Goal: Task Accomplishment & Management: Use online tool/utility

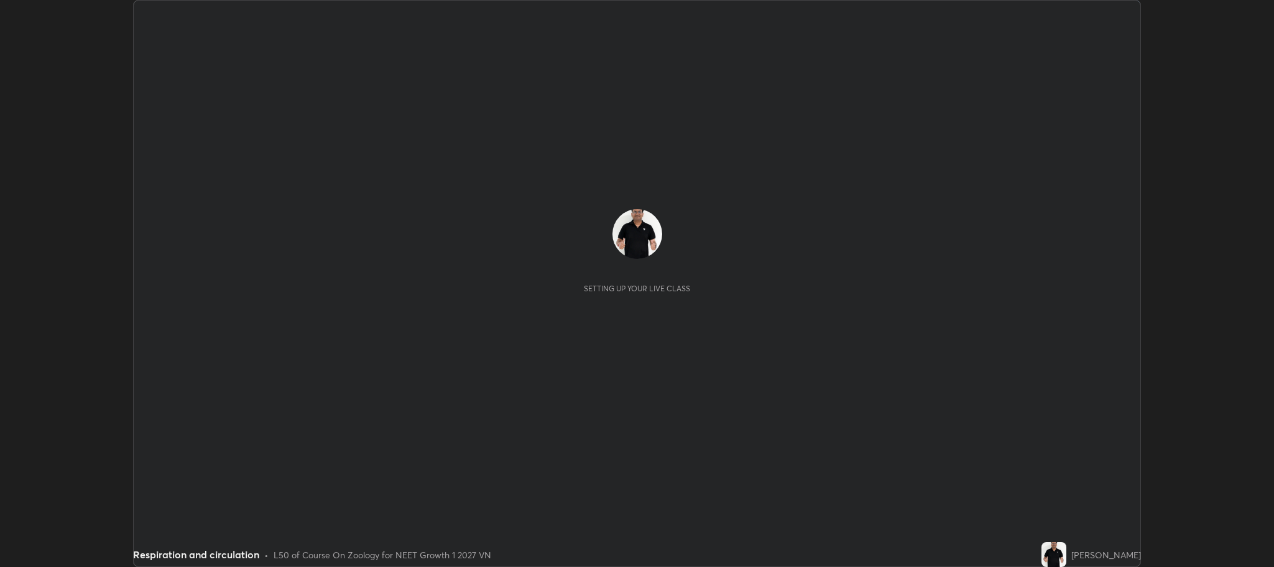
scroll to position [567, 1274]
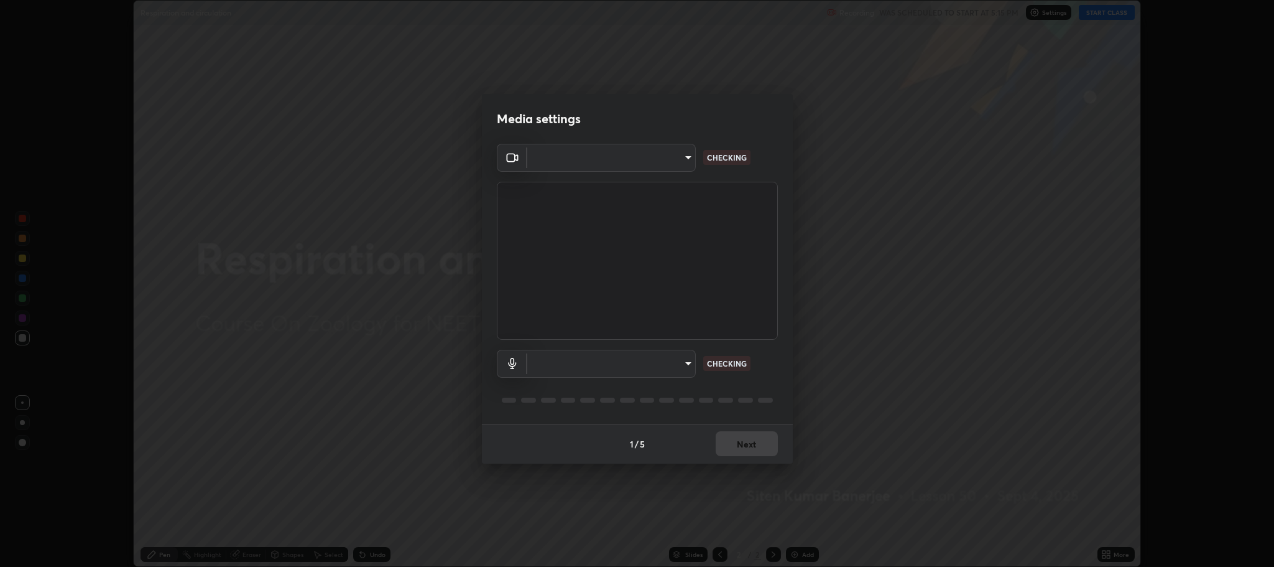
type input "11ae5ff246d08d158b292c9bb26650a353e4513ba1ea0569645e75c22a59fd1d"
type input "communications"
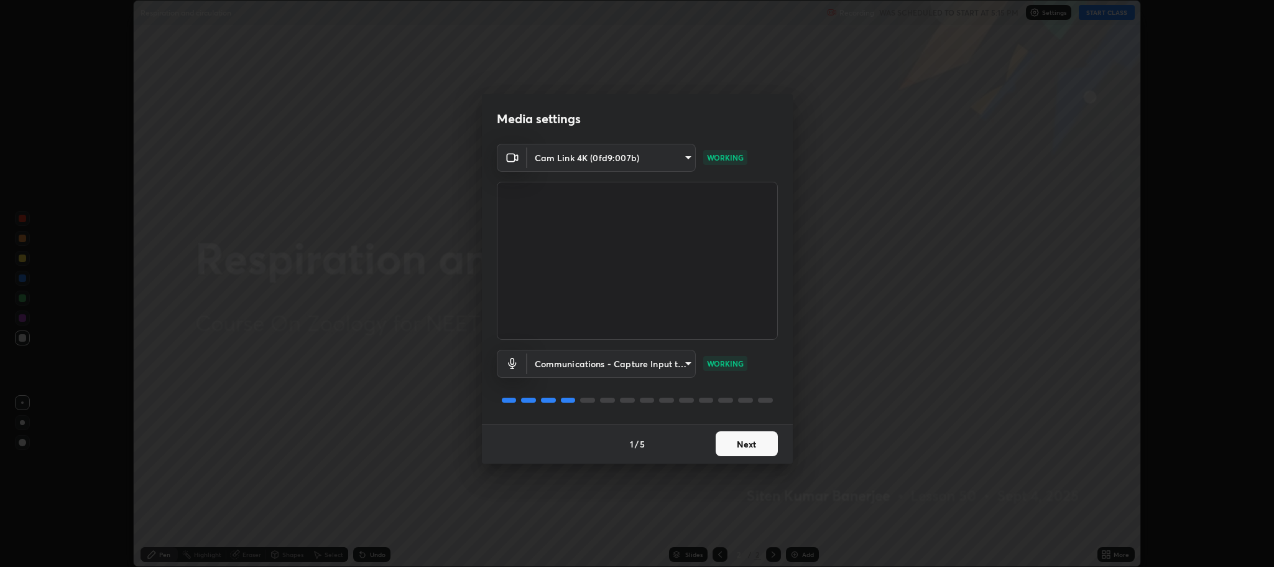
click at [746, 443] on button "Next" at bounding box center [747, 443] width 62 height 25
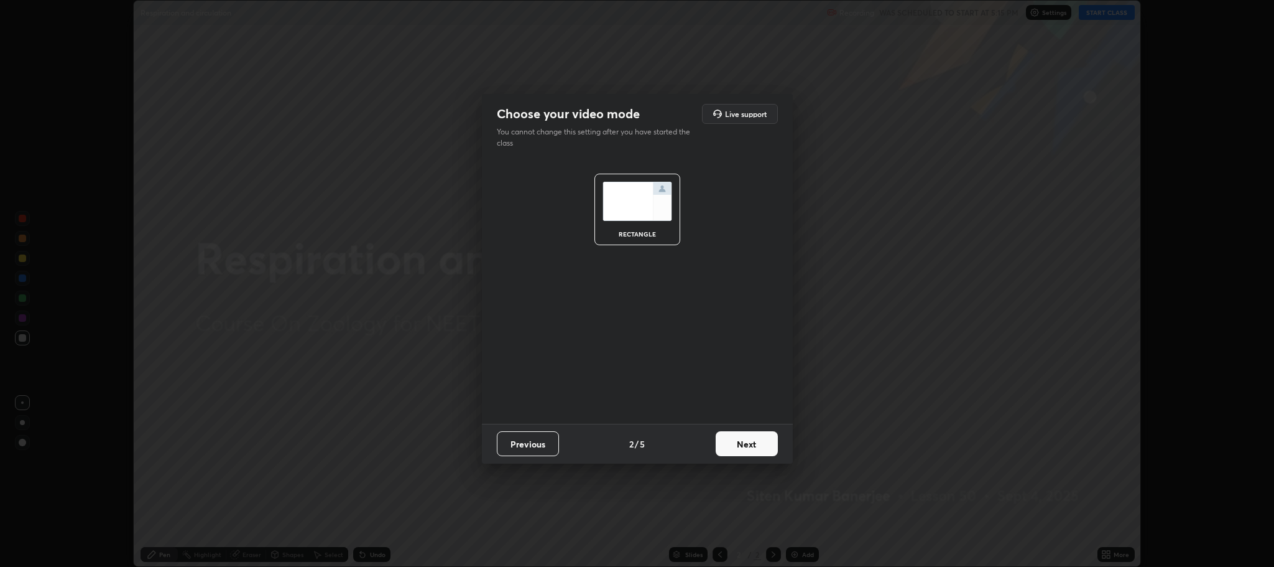
click at [748, 441] on button "Next" at bounding box center [747, 443] width 62 height 25
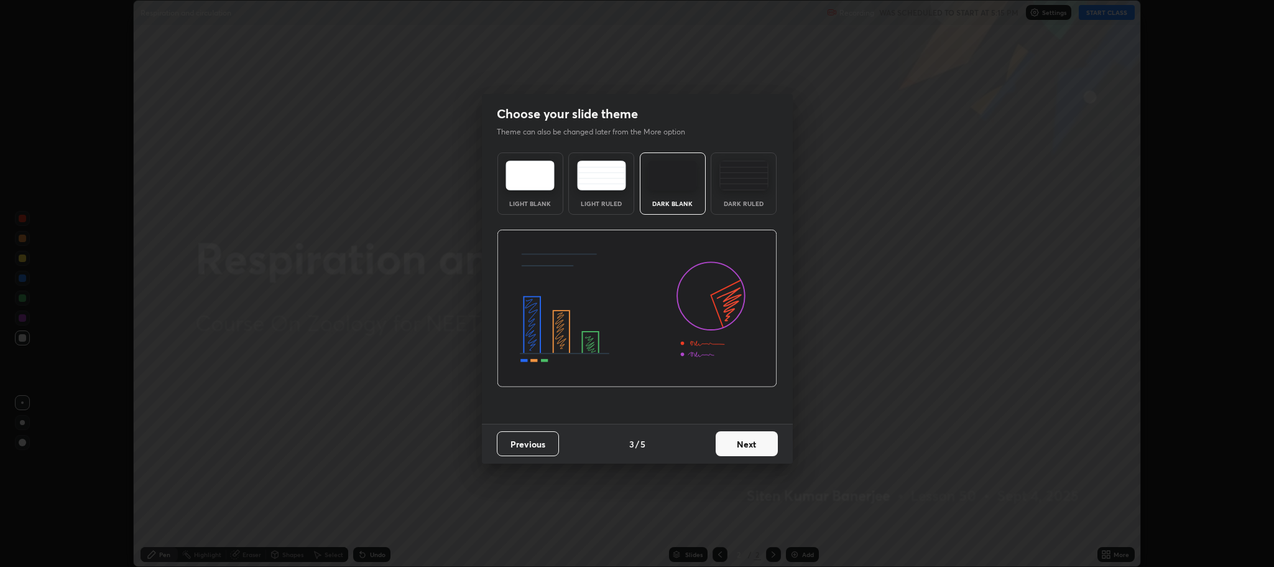
click at [748, 443] on button "Next" at bounding box center [747, 443] width 62 height 25
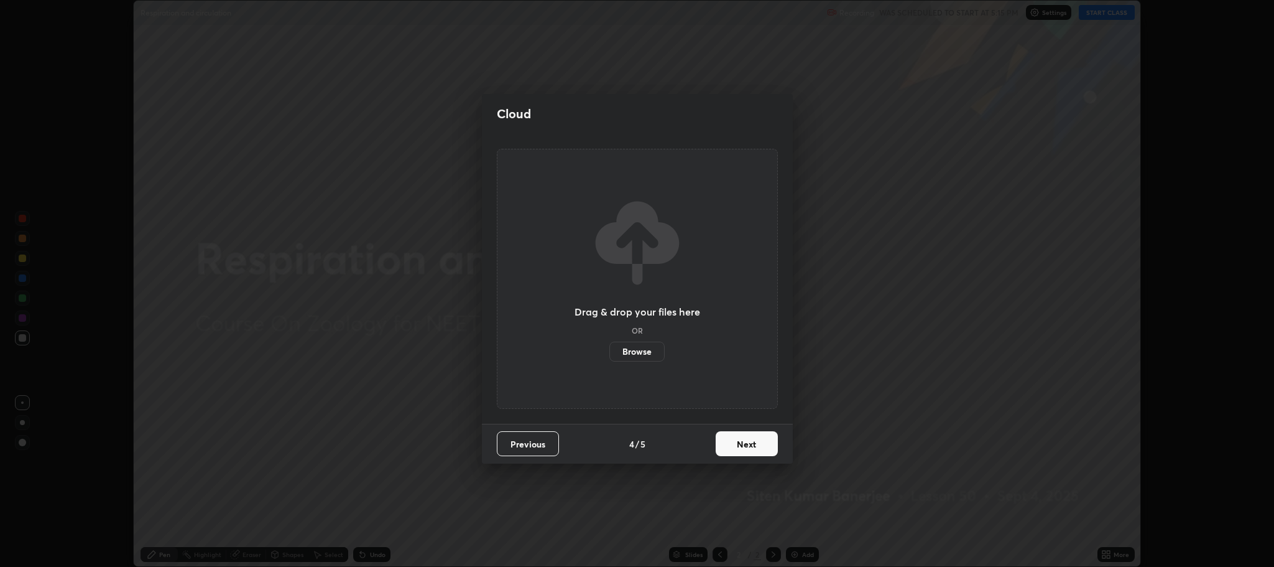
click at [745, 443] on button "Next" at bounding box center [747, 443] width 62 height 25
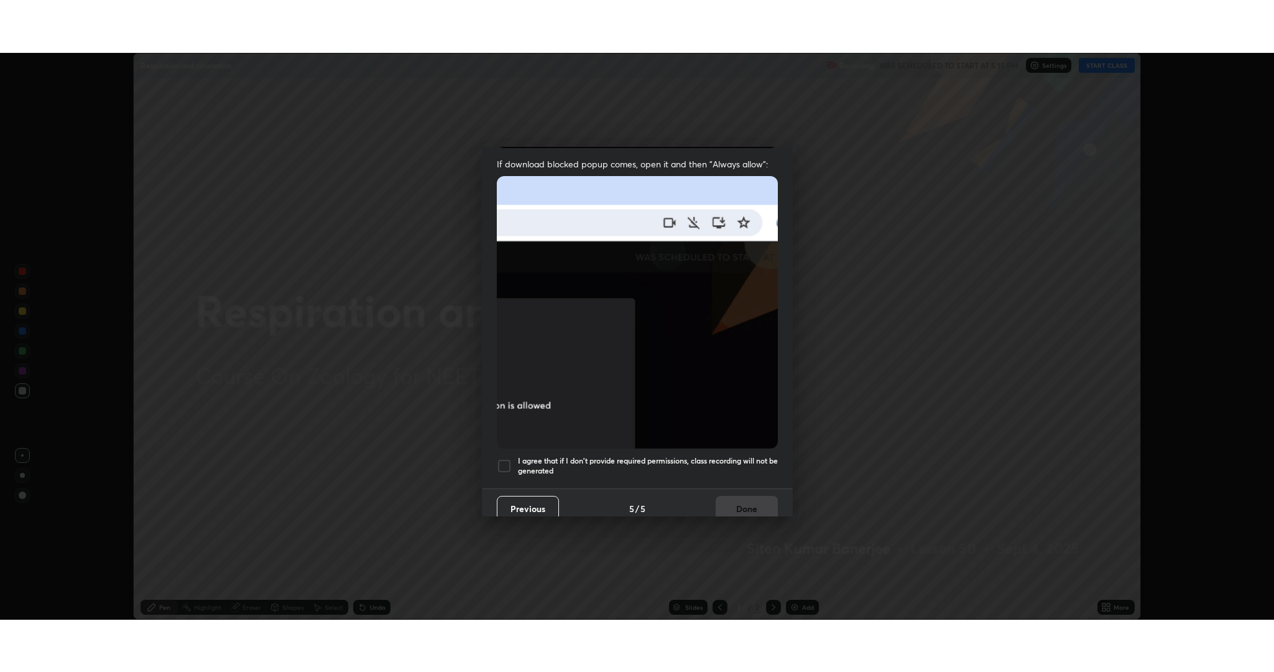
scroll to position [252, 0]
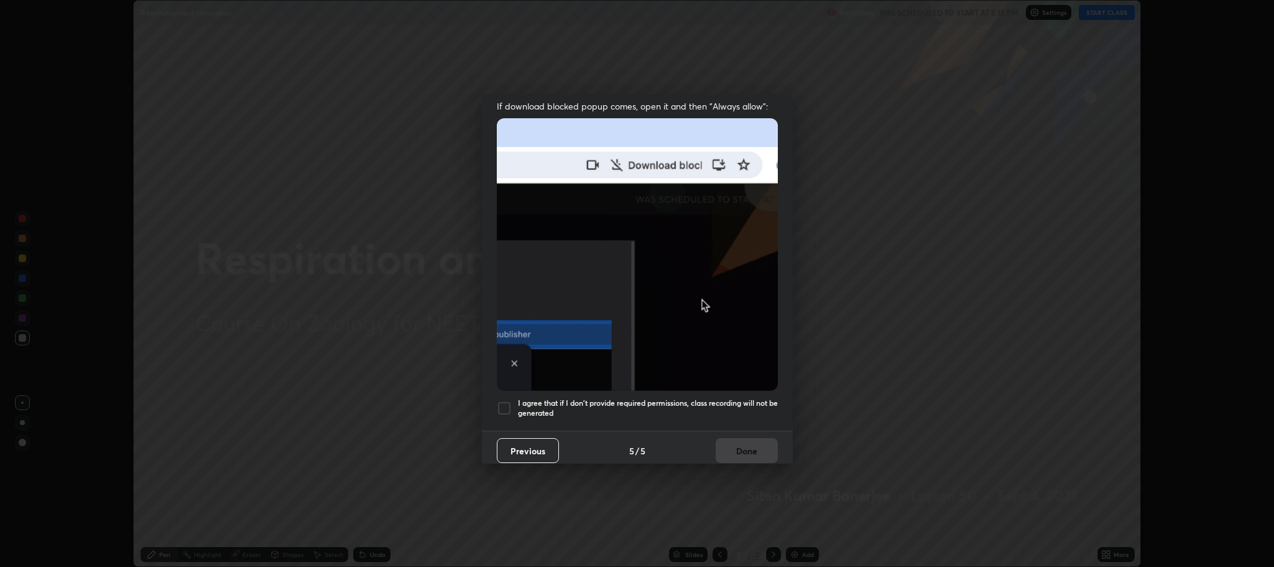
click at [507, 401] on div at bounding box center [504, 408] width 15 height 15
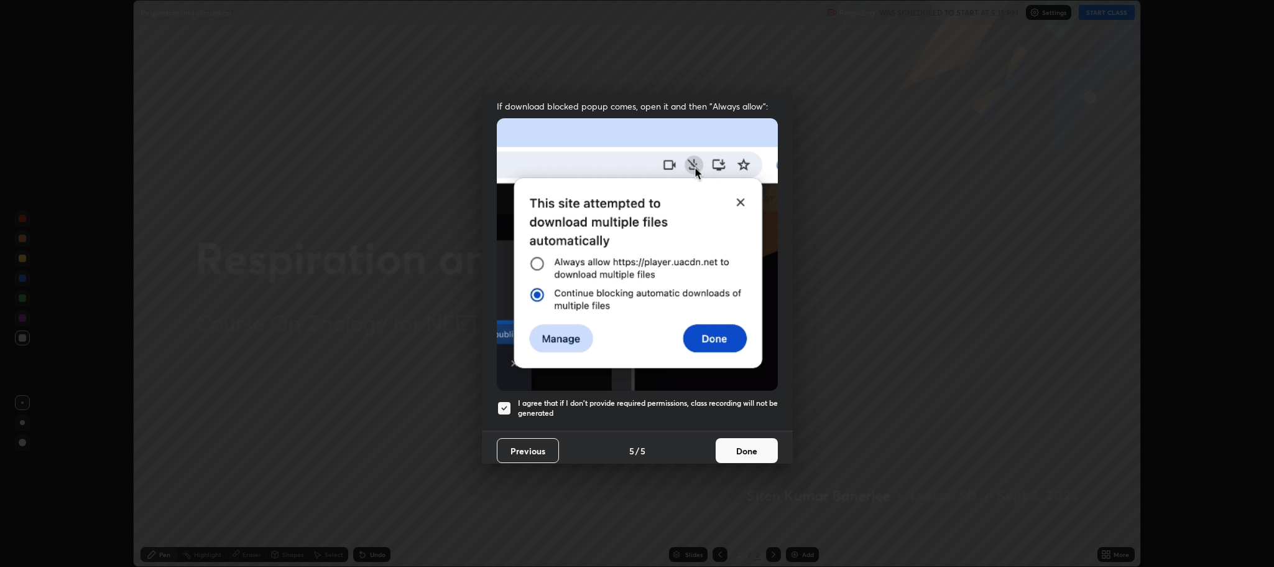
click at [747, 441] on button "Done" at bounding box center [747, 450] width 62 height 25
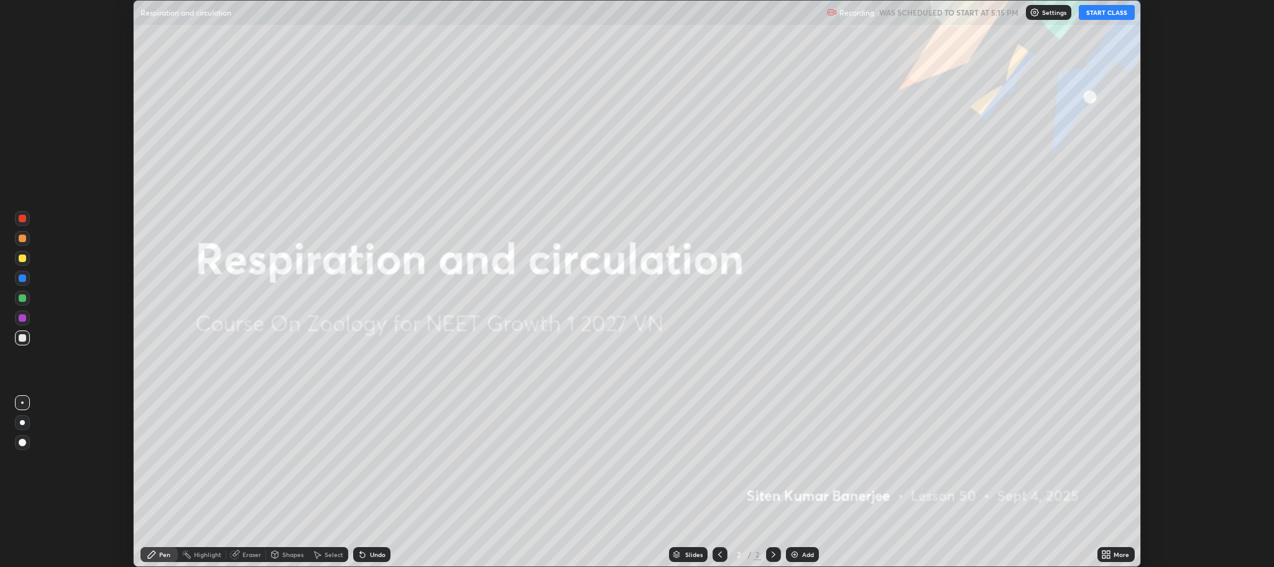
click at [1109, 14] on button "START CLASS" at bounding box center [1107, 12] width 56 height 15
click at [1115, 554] on div "More" at bounding box center [1122, 554] width 16 height 6
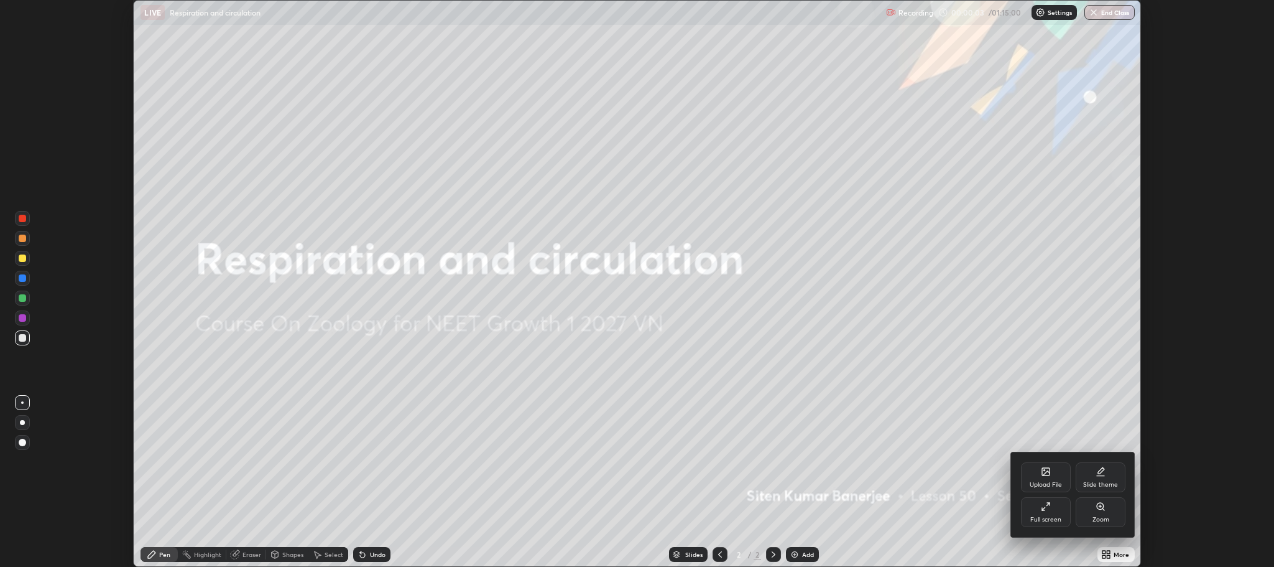
click at [1037, 513] on div "Full screen" at bounding box center [1046, 512] width 50 height 30
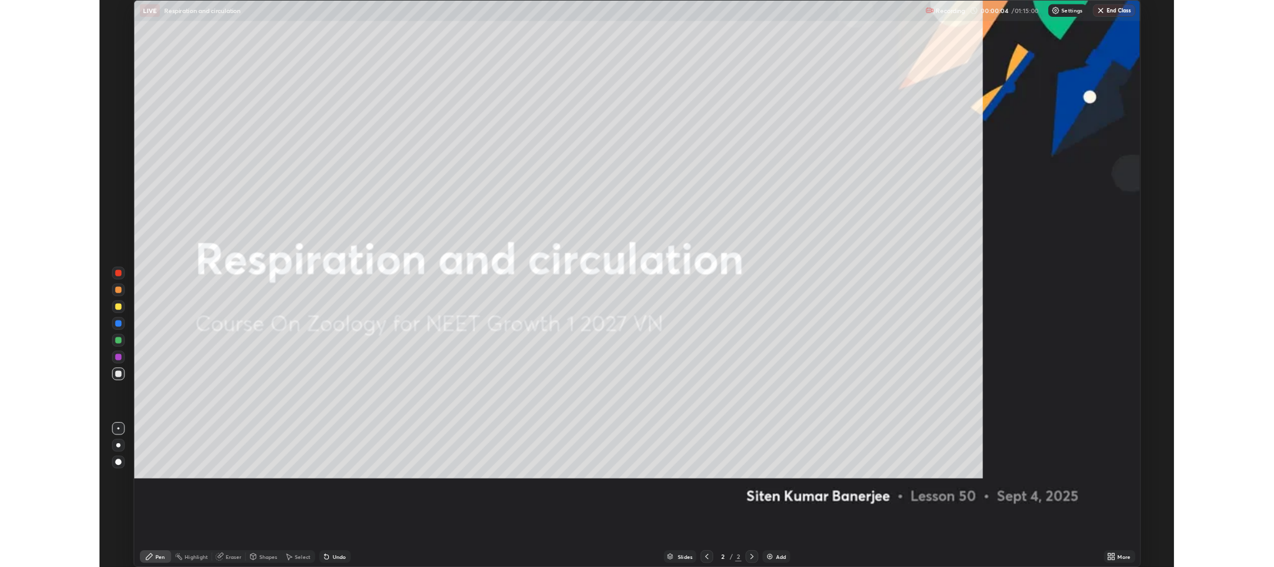
scroll to position [672, 1274]
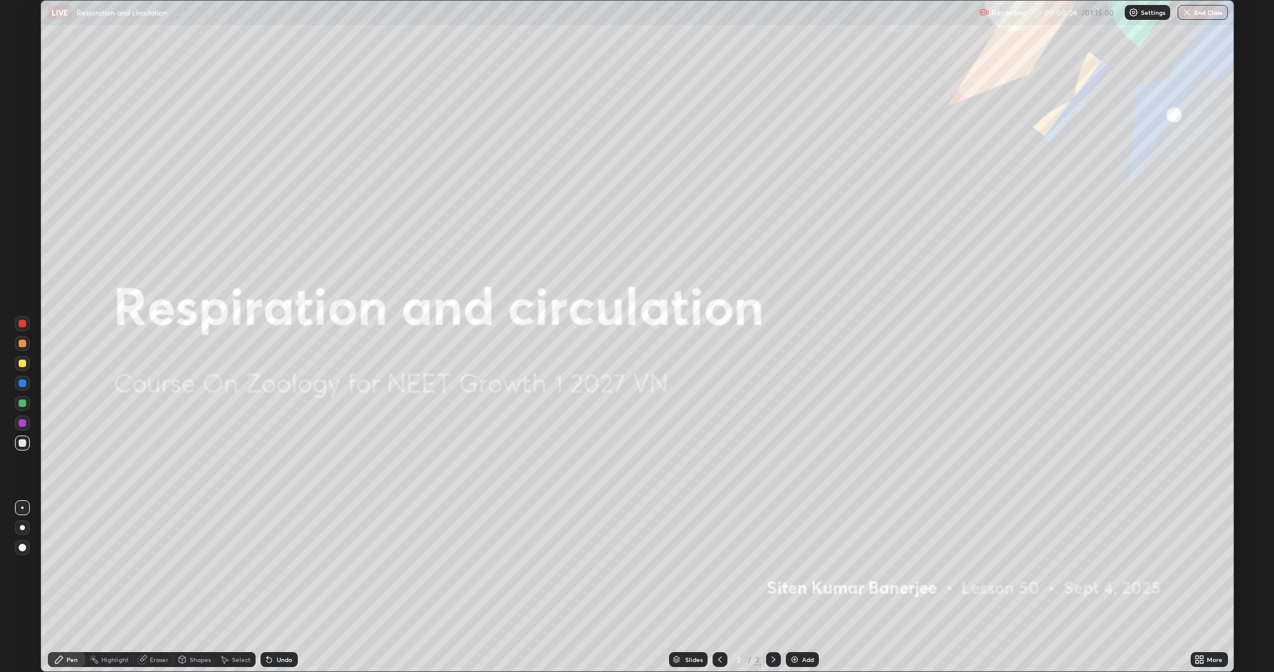
click at [799, 566] on img at bounding box center [795, 659] width 10 height 10
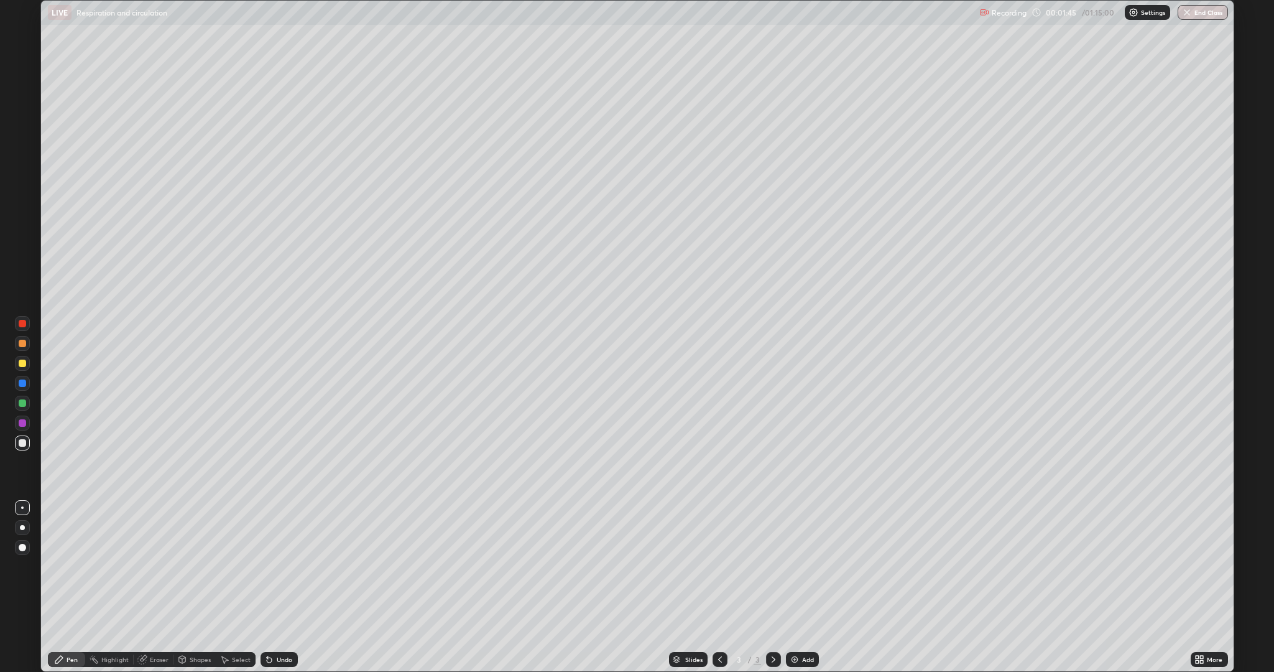
click at [19, 361] on div at bounding box center [22, 362] width 7 height 7
click at [21, 345] on div at bounding box center [22, 343] width 7 height 7
click at [802, 566] on div "Add" at bounding box center [808, 659] width 12 height 6
click at [21, 444] on div at bounding box center [22, 442] width 7 height 7
click at [21, 366] on div at bounding box center [22, 362] width 7 height 7
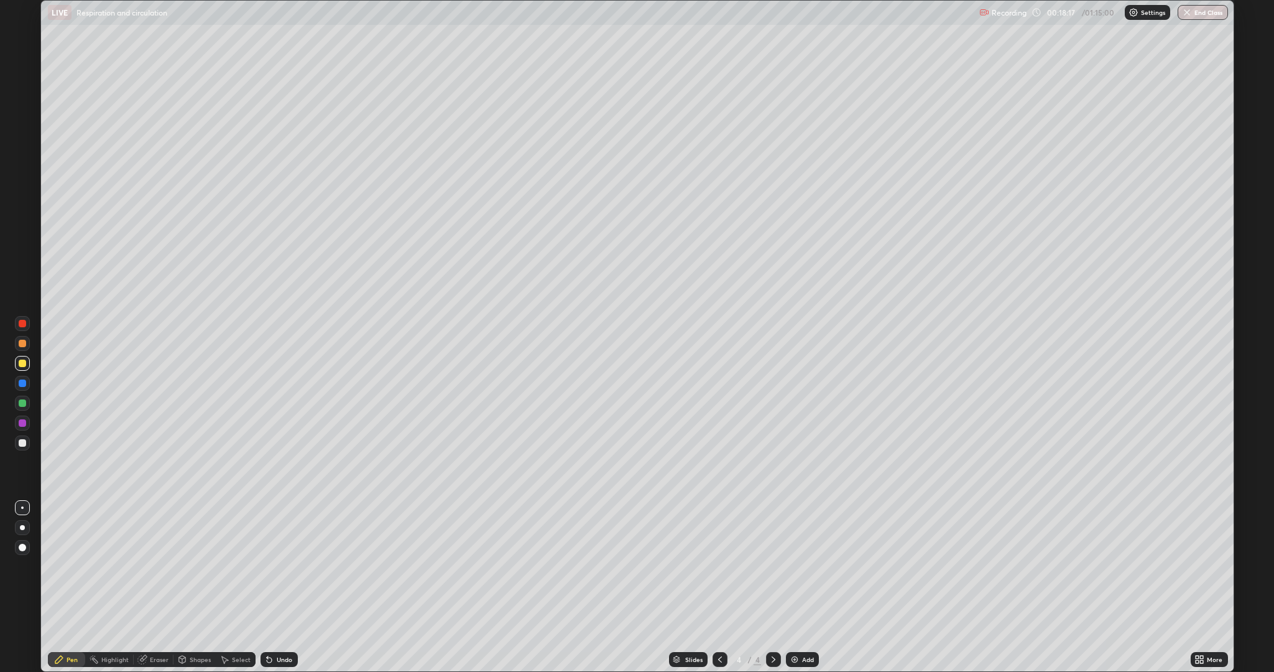
click at [22, 448] on div at bounding box center [22, 442] width 15 height 15
click at [20, 366] on div at bounding box center [22, 362] width 7 height 7
click at [19, 435] on div at bounding box center [22, 442] width 15 height 15
click at [22, 344] on div at bounding box center [22, 343] width 7 height 7
click at [180, 566] on icon at bounding box center [181, 659] width 7 height 7
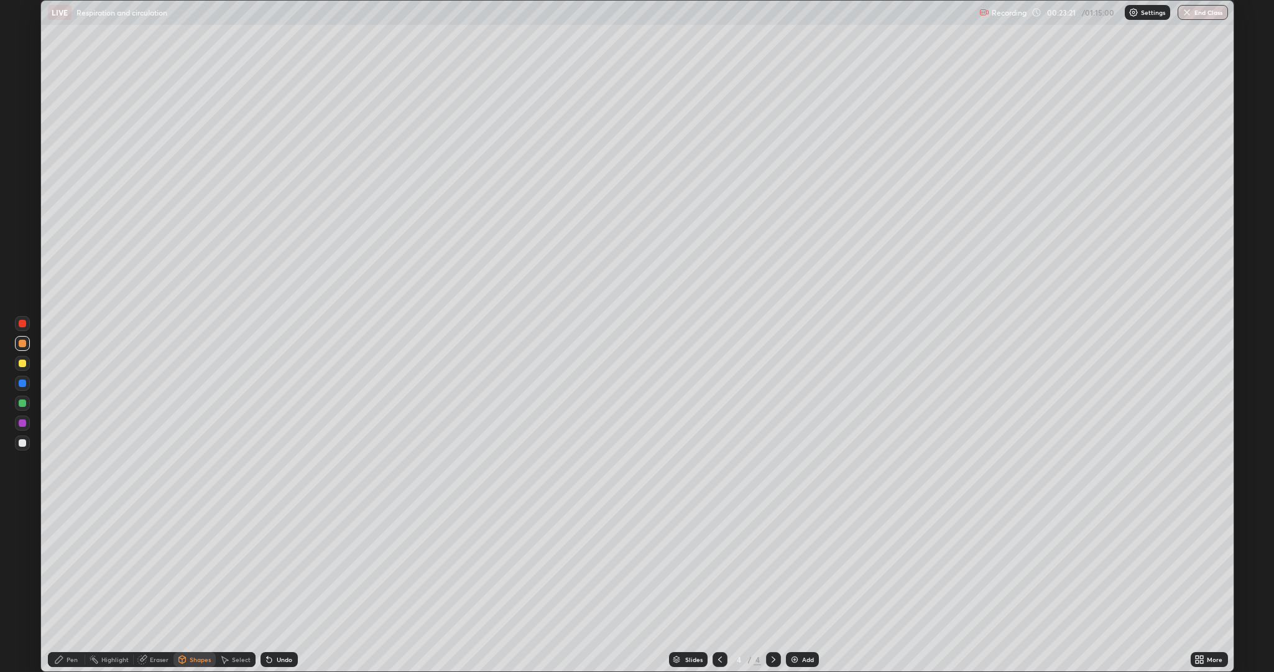
click at [154, 566] on div "Eraser" at bounding box center [159, 659] width 19 height 6
click at [72, 566] on div "Pen" at bounding box center [66, 659] width 37 height 15
click at [19, 360] on div at bounding box center [22, 362] width 7 height 7
click at [19, 403] on div at bounding box center [22, 402] width 7 height 7
click at [805, 566] on div "Add" at bounding box center [808, 659] width 12 height 6
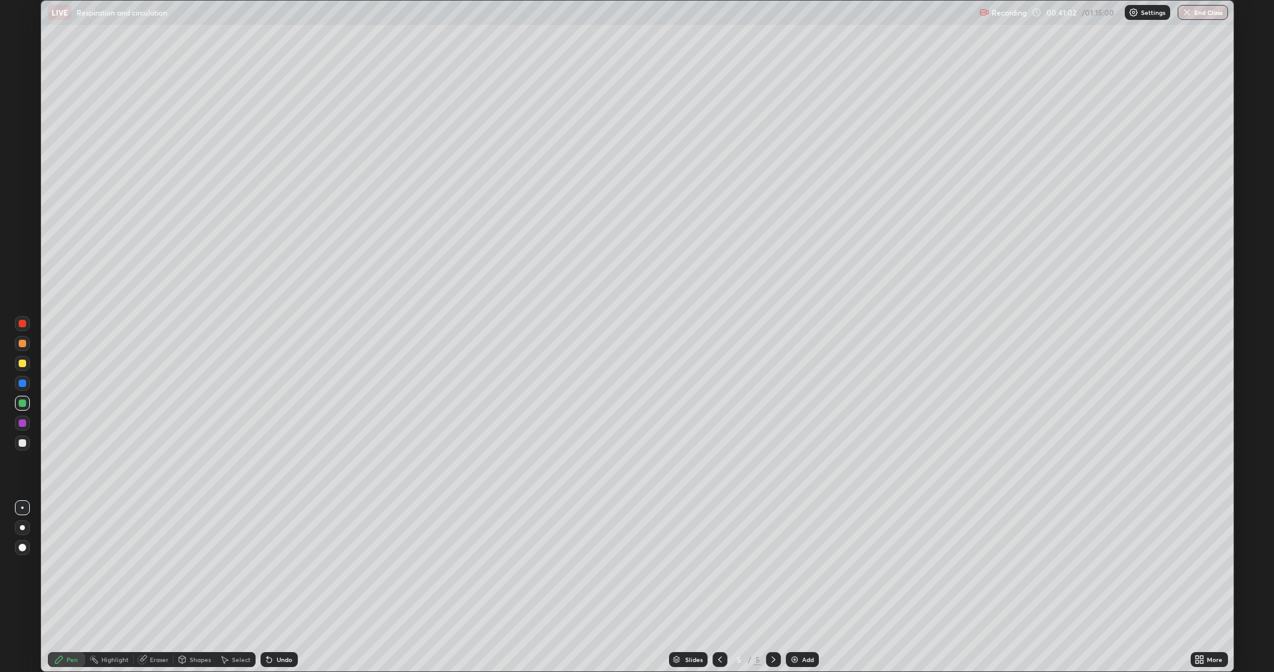
click at [715, 566] on icon at bounding box center [720, 659] width 10 height 10
click at [771, 566] on icon at bounding box center [774, 659] width 10 height 10
click at [24, 364] on div at bounding box center [22, 362] width 7 height 7
click at [719, 566] on icon at bounding box center [720, 659] width 10 height 10
click at [20, 404] on div at bounding box center [22, 402] width 7 height 7
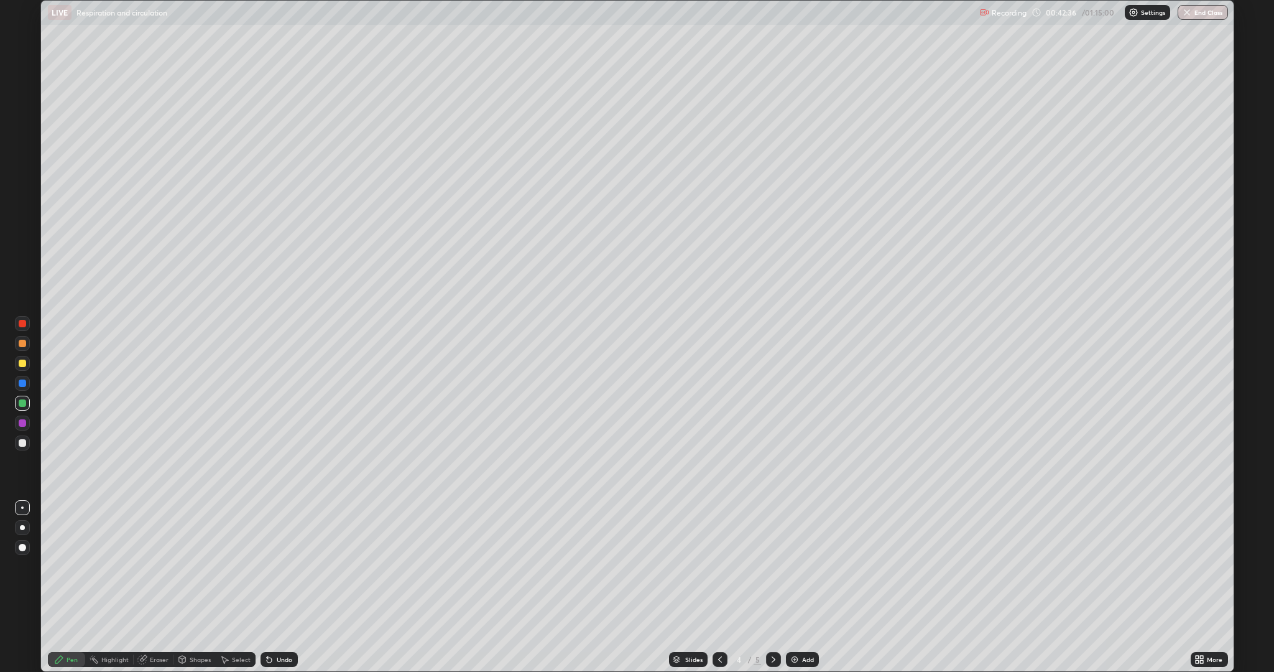
click at [772, 566] on icon at bounding box center [774, 659] width 10 height 10
click at [23, 369] on div at bounding box center [22, 363] width 15 height 15
click at [718, 566] on icon at bounding box center [720, 659] width 4 height 6
click at [26, 322] on div at bounding box center [22, 323] width 15 height 15
click at [772, 566] on icon at bounding box center [774, 659] width 10 height 10
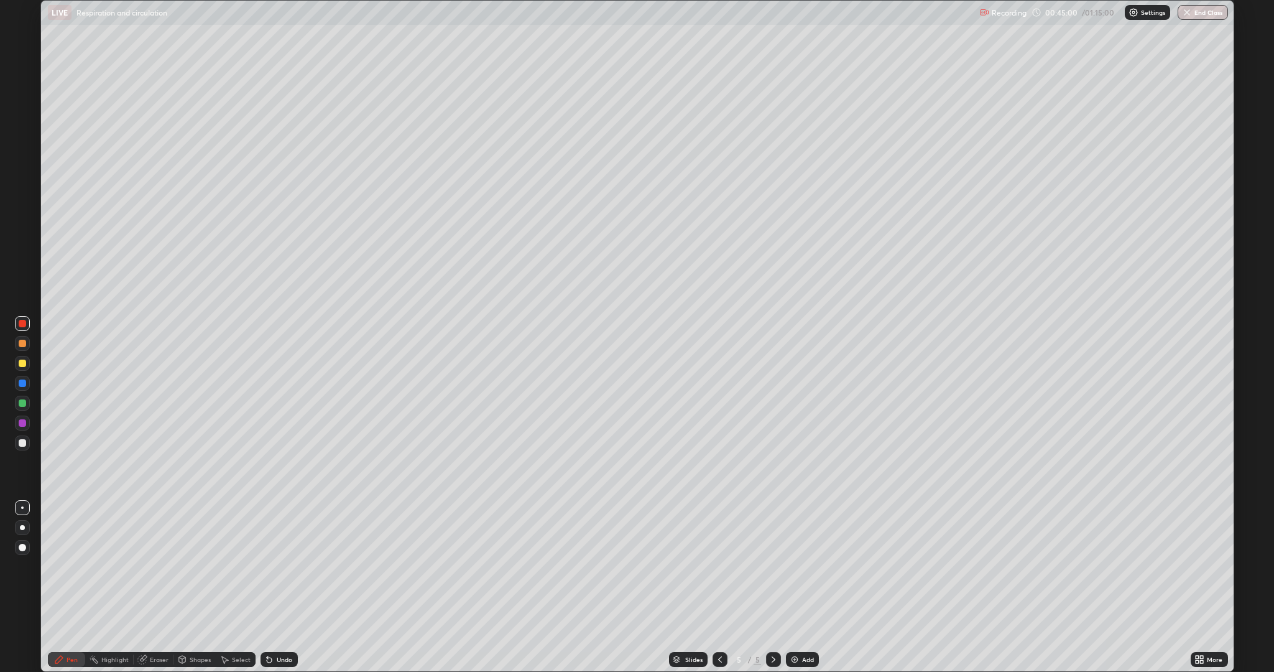
click at [719, 566] on icon at bounding box center [720, 659] width 10 height 10
click at [771, 566] on icon at bounding box center [774, 659] width 10 height 10
click at [21, 365] on div at bounding box center [22, 362] width 7 height 7
click at [1202, 566] on icon at bounding box center [1201, 657] width 3 height 3
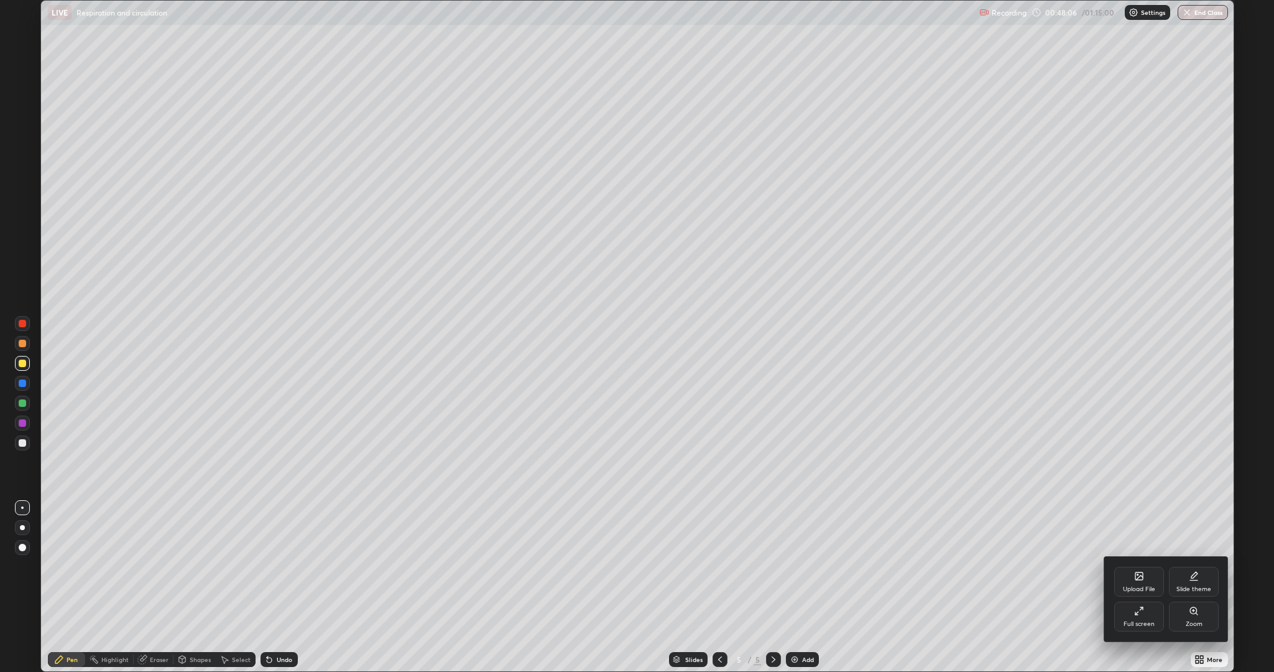
click at [1133, 566] on div "Full screen" at bounding box center [1139, 624] width 31 height 6
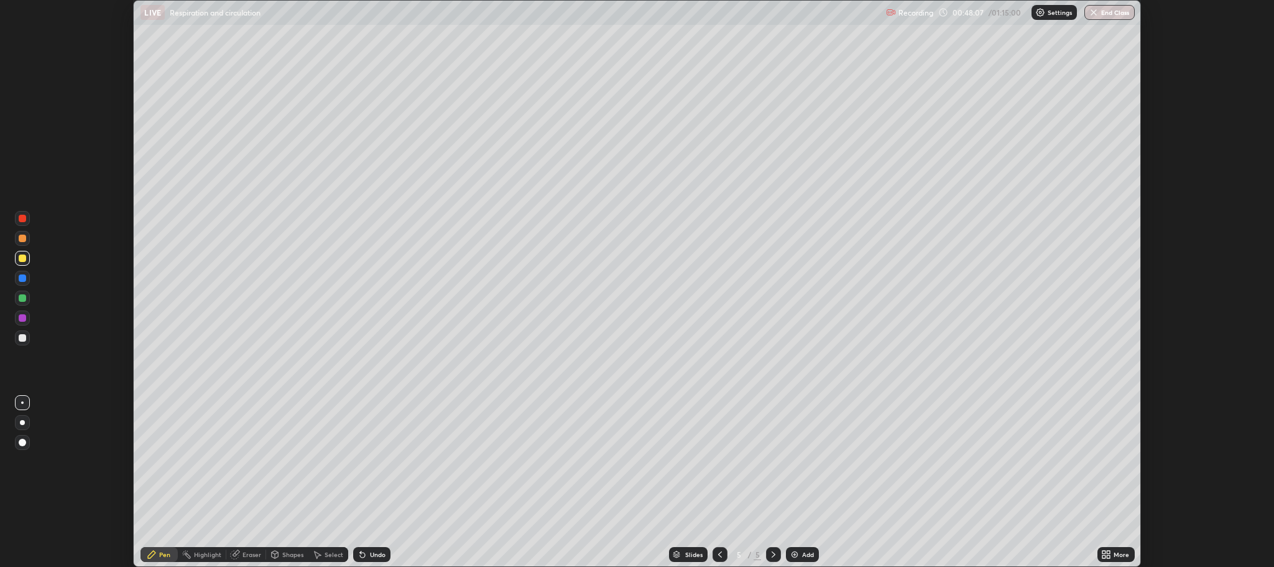
scroll to position [61627, 60920]
click at [719, 554] on icon at bounding box center [720, 554] width 10 height 10
click at [30, 285] on div at bounding box center [22, 278] width 20 height 20
click at [243, 556] on div "Eraser" at bounding box center [252, 554] width 19 height 6
click at [162, 553] on div "Pen" at bounding box center [164, 554] width 11 height 6
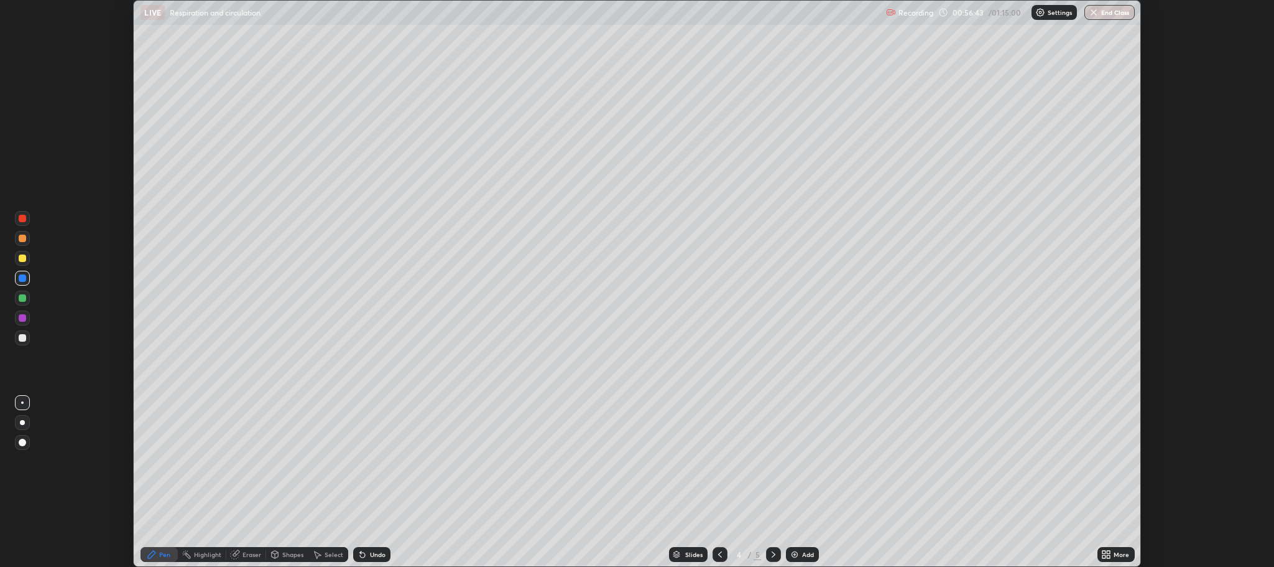
click at [16, 341] on div at bounding box center [22, 337] width 15 height 15
click at [772, 554] on icon at bounding box center [774, 554] width 10 height 10
click at [773, 554] on icon at bounding box center [774, 554] width 10 height 10
click at [804, 554] on div "Add" at bounding box center [808, 554] width 12 height 6
click at [720, 556] on icon at bounding box center [720, 554] width 10 height 10
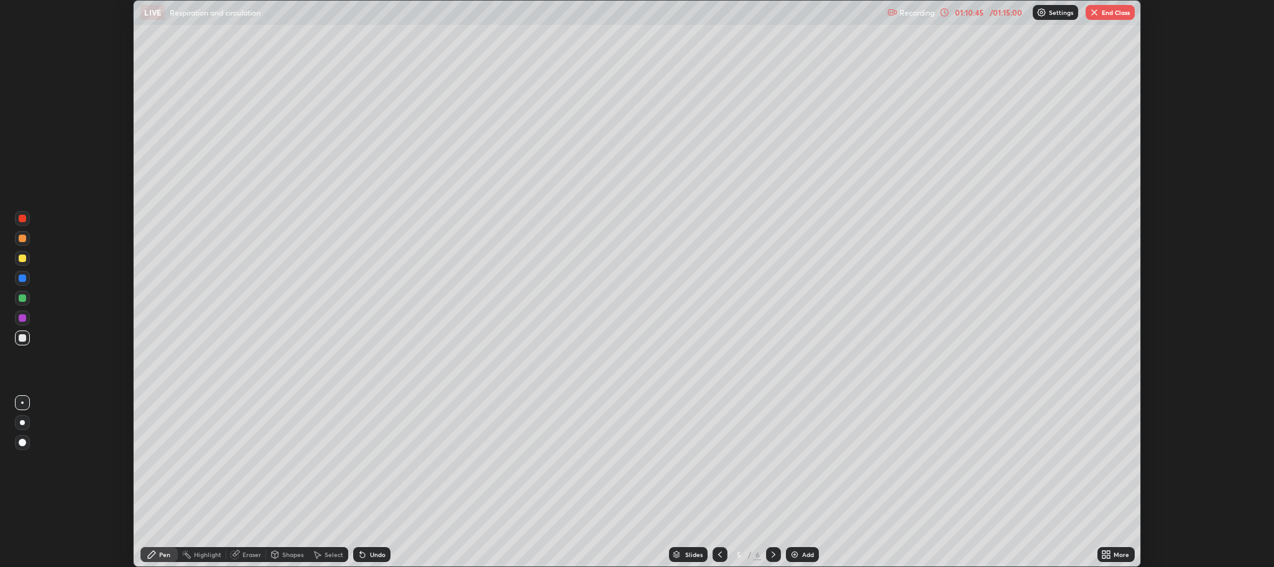
click at [720, 552] on icon at bounding box center [720, 554] width 10 height 10
click at [772, 554] on icon at bounding box center [774, 554] width 10 height 10
click at [1113, 16] on button "End Class" at bounding box center [1110, 12] width 49 height 15
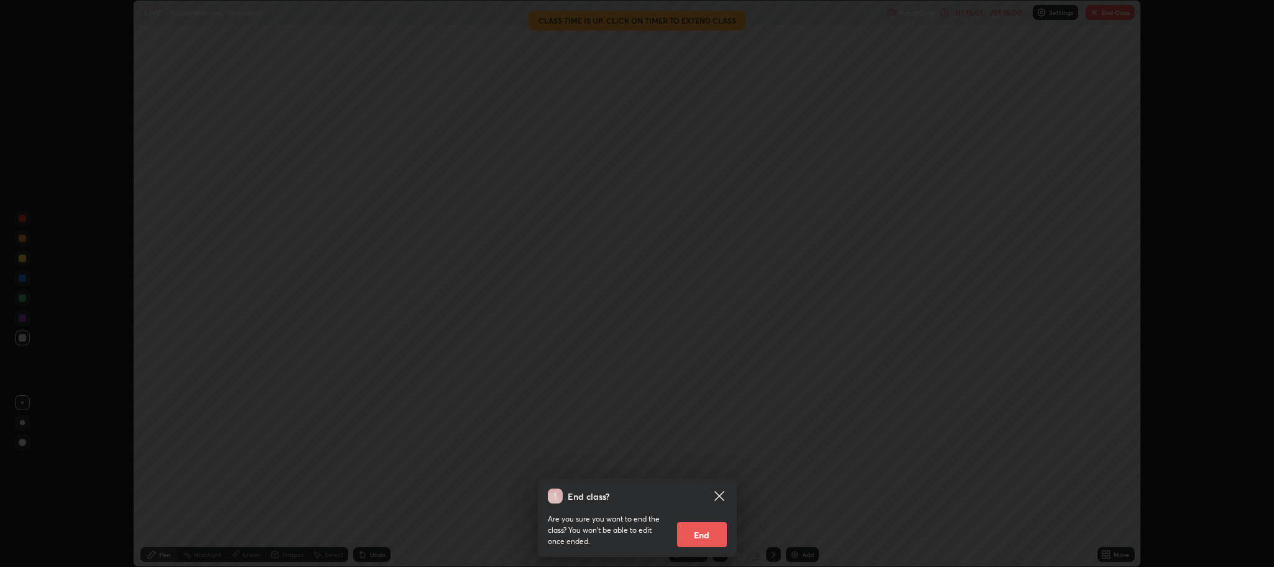
click at [707, 537] on button "End" at bounding box center [702, 534] width 50 height 25
